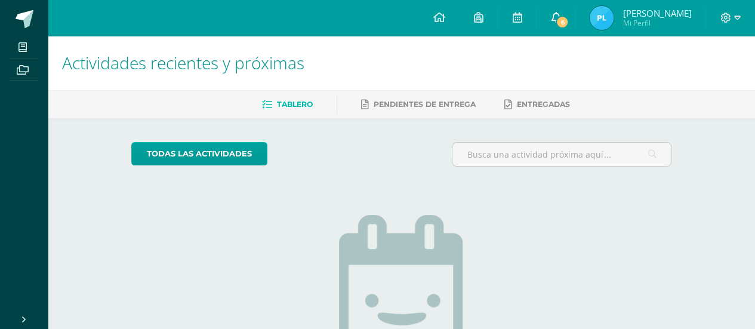
click at [559, 32] on link "6" at bounding box center [556, 18] width 38 height 36
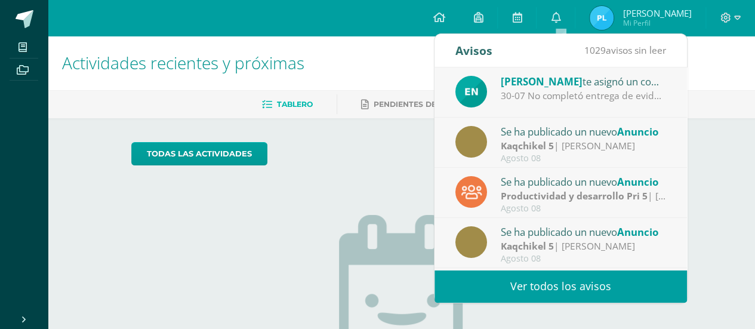
click at [576, 88] on div "[PERSON_NAME] te asignó un comentario en '[PERSON_NAME]: Act 5- Microbit' para …" at bounding box center [584, 81] width 166 height 16
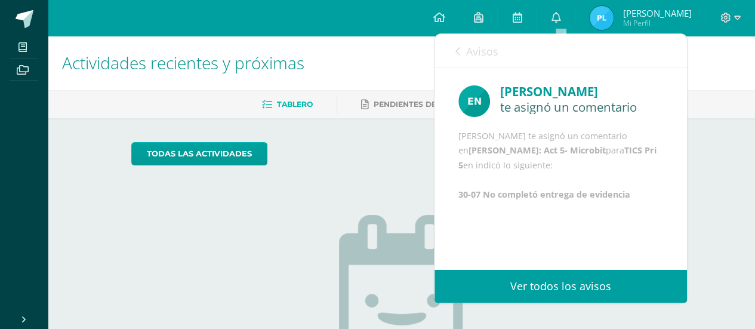
click at [451, 51] on div "Avisos 1028 avisos sin leer Avisos" at bounding box center [561, 50] width 253 height 33
click at [453, 52] on div "Avisos 1028 avisos sin leer Avisos" at bounding box center [561, 50] width 253 height 33
click at [711, 82] on h1 "Actividades recientes y próximas" at bounding box center [401, 63] width 679 height 54
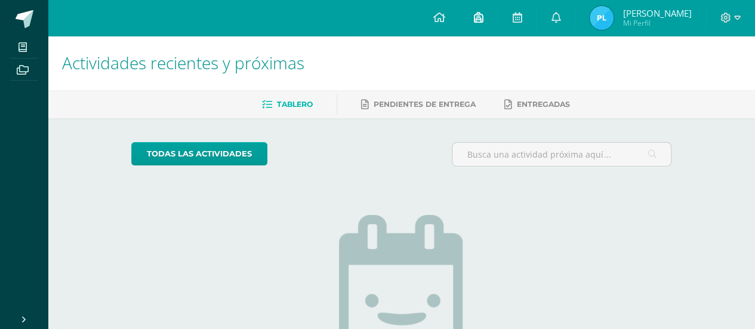
click at [494, 19] on link at bounding box center [478, 18] width 38 height 36
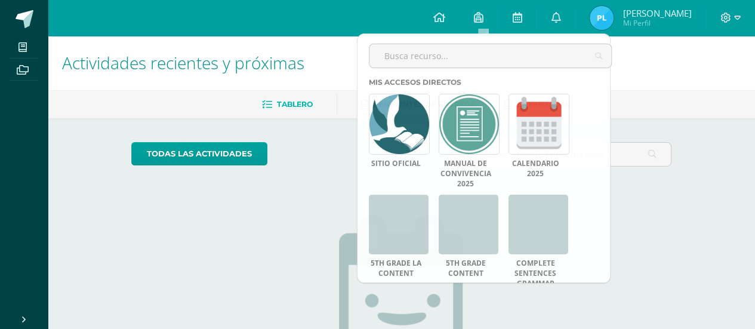
click at [691, 79] on h1 "Actividades recientes y próximas" at bounding box center [401, 63] width 679 height 54
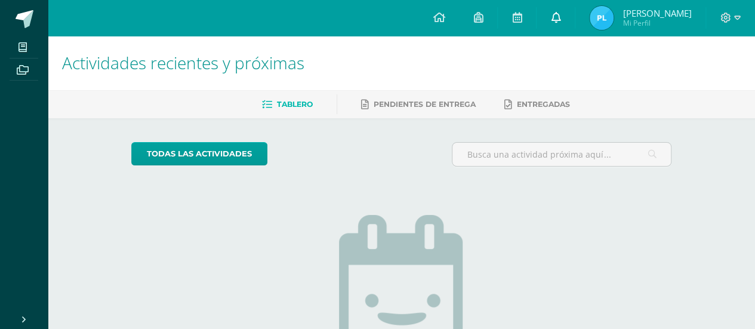
click at [561, 16] on icon at bounding box center [556, 17] width 10 height 11
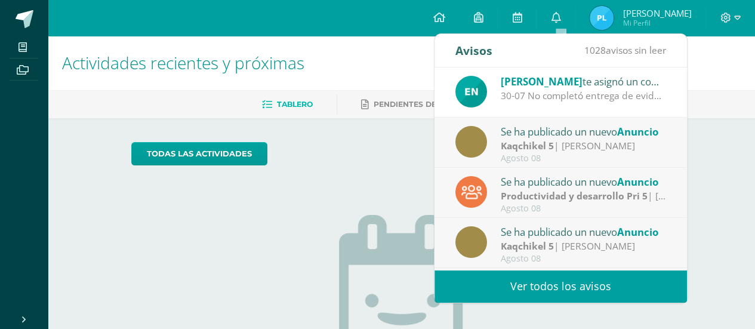
click at [657, 47] on span "1028 avisos sin leer" at bounding box center [626, 50] width 82 height 13
click at [685, 53] on div "Avisos 1028 avisos sin leer Avisos" at bounding box center [561, 50] width 253 height 33
click at [697, 54] on h1 "Actividades recientes y próximas" at bounding box center [401, 63] width 679 height 54
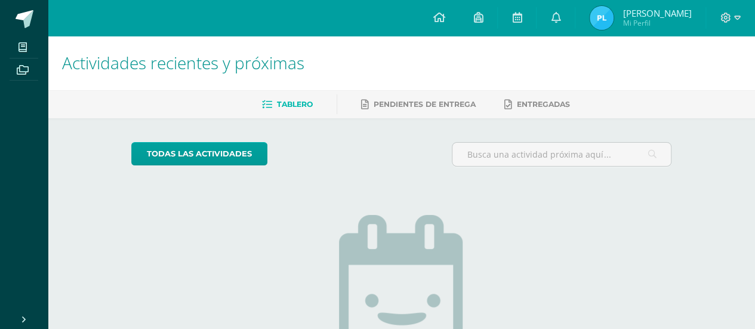
click at [688, 20] on span "Mi Perfil" at bounding box center [657, 23] width 69 height 10
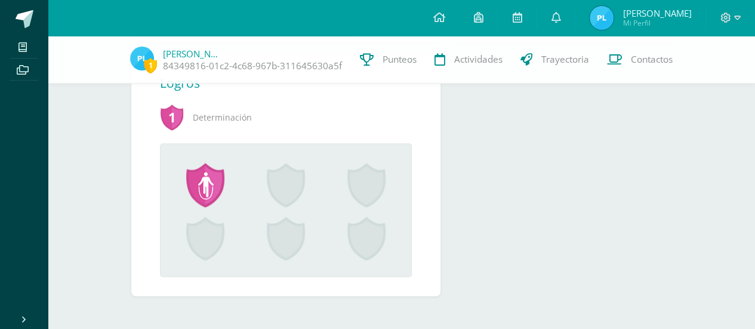
scroll to position [467, 0]
